Goal: Use online tool/utility

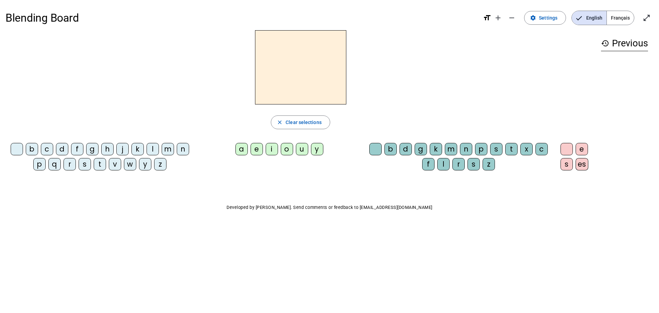
click at [512, 149] on div "t" at bounding box center [511, 149] width 12 height 12
click at [239, 152] on div "a" at bounding box center [242, 149] width 12 height 12
click at [315, 126] on span "Clear selections" at bounding box center [304, 122] width 36 height 8
click at [99, 164] on div "t" at bounding box center [100, 164] width 12 height 12
click at [239, 152] on div "a" at bounding box center [242, 149] width 12 height 12
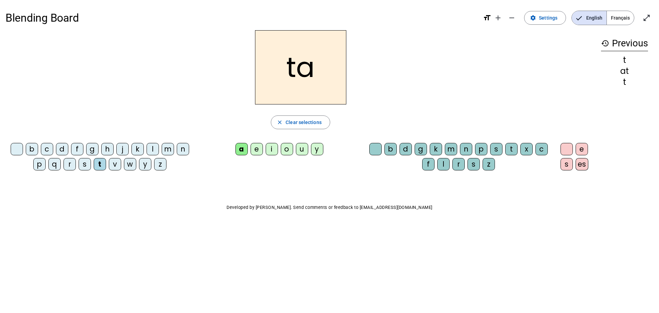
click at [255, 151] on div "e" at bounding box center [257, 149] width 12 height 12
click at [284, 118] on span "button" at bounding box center [300, 122] width 59 height 16
click at [153, 148] on div "l" at bounding box center [153, 149] width 12 height 12
click at [242, 146] on div "a" at bounding box center [242, 149] width 12 height 12
click at [258, 146] on div "e" at bounding box center [257, 149] width 12 height 12
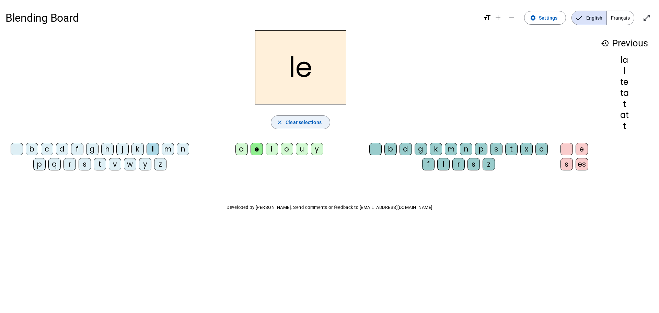
click at [282, 119] on mat-icon "close" at bounding box center [280, 122] width 6 height 6
click at [62, 148] on div "d" at bounding box center [62, 149] width 12 height 12
click at [241, 147] on div "a" at bounding box center [242, 149] width 12 height 12
click at [257, 145] on div "e" at bounding box center [257, 149] width 12 height 12
click at [286, 119] on span "Clear selections" at bounding box center [304, 122] width 36 height 8
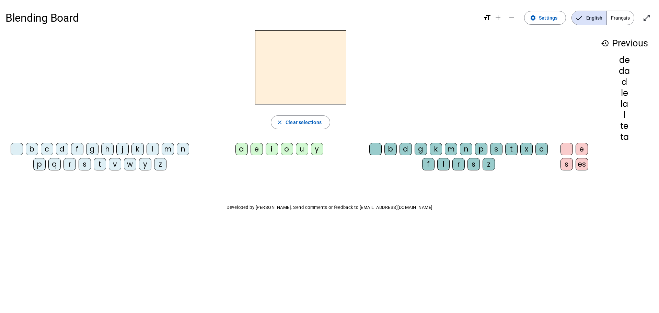
click at [100, 166] on div "t" at bounding box center [100, 164] width 12 height 12
click at [301, 148] on div "u" at bounding box center [302, 149] width 12 height 12
click at [257, 144] on div "e" at bounding box center [257, 149] width 12 height 12
click at [240, 146] on div "a" at bounding box center [242, 149] width 12 height 12
click at [290, 120] on span "Clear selections" at bounding box center [304, 122] width 36 height 8
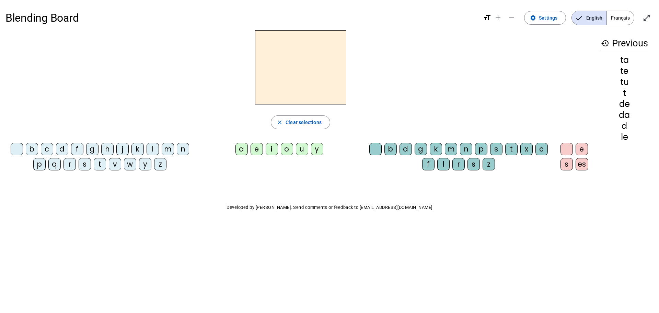
click at [152, 145] on div "l" at bounding box center [153, 149] width 12 height 12
click at [257, 148] on div "e" at bounding box center [257, 149] width 12 height 12
click at [241, 148] on div "a" at bounding box center [242, 149] width 12 height 12
drag, startPoint x: 306, startPoint y: 123, endPoint x: 275, endPoint y: 136, distance: 32.9
click at [306, 123] on span "Clear selections" at bounding box center [304, 122] width 36 height 8
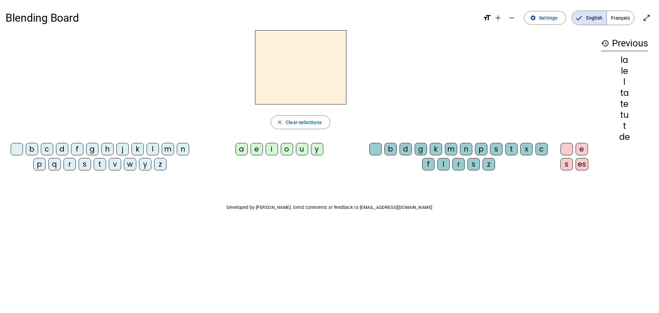
click at [170, 149] on div "m" at bounding box center [168, 149] width 12 height 12
click at [244, 149] on div "a" at bounding box center [242, 149] width 12 height 12
click at [255, 149] on div "e" at bounding box center [257, 149] width 12 height 12
click at [300, 150] on div "u" at bounding box center [302, 149] width 12 height 12
click at [294, 125] on span "Clear selections" at bounding box center [304, 122] width 36 height 8
